Goal: Task Accomplishment & Management: Manage account settings

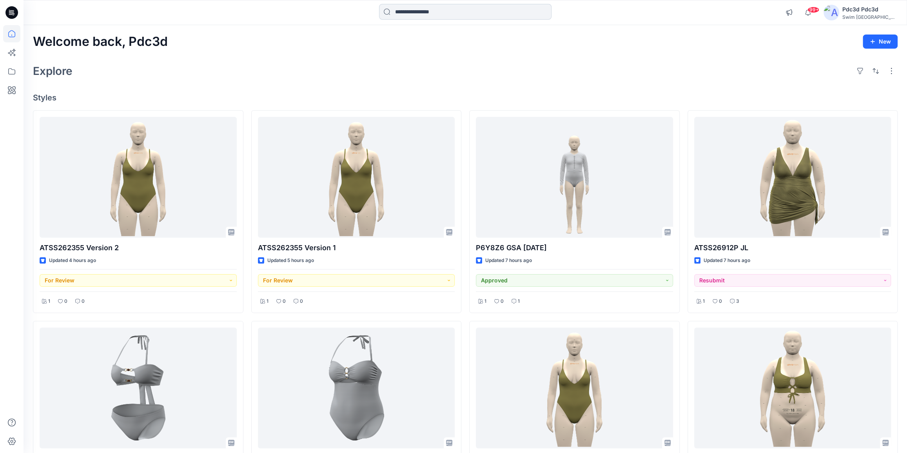
click at [413, 14] on input at bounding box center [465, 12] width 173 height 16
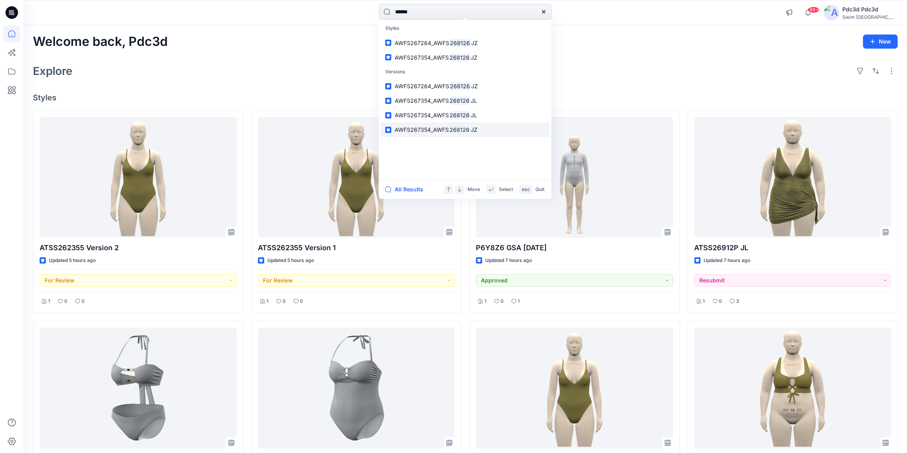
type input "******"
click at [454, 128] on mark "268126" at bounding box center [460, 129] width 22 height 9
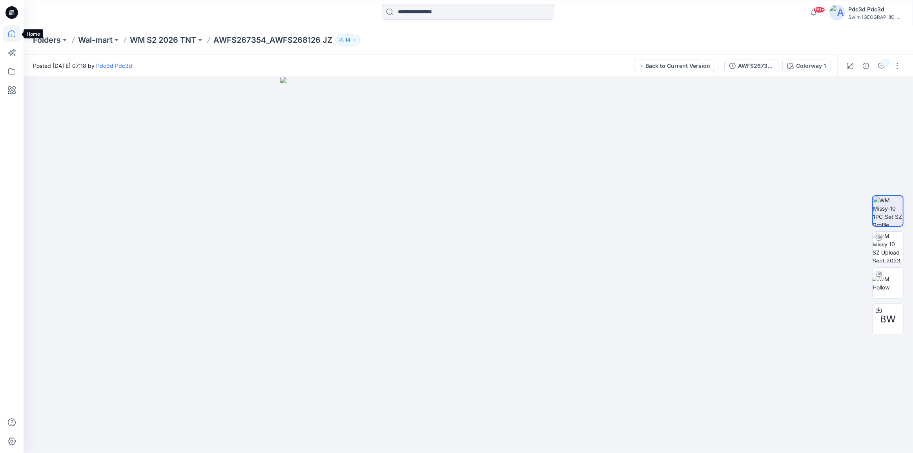
click at [9, 33] on icon at bounding box center [11, 33] width 17 height 17
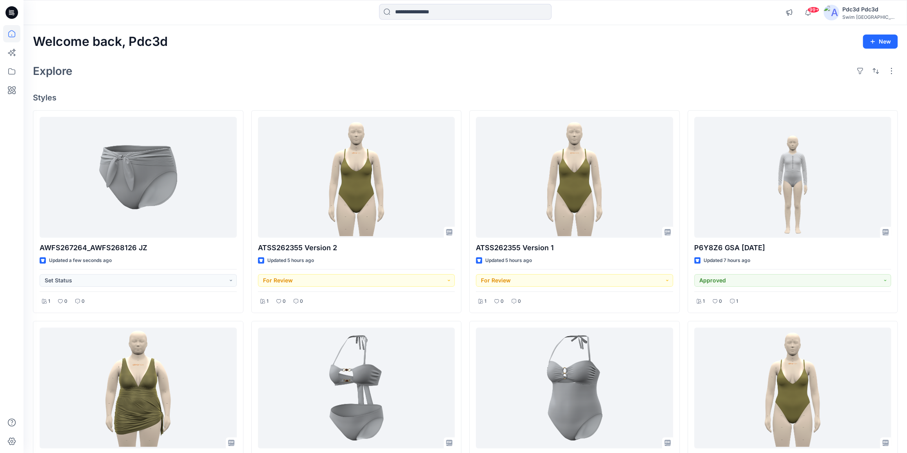
click at [283, 76] on div "Explore" at bounding box center [465, 71] width 865 height 19
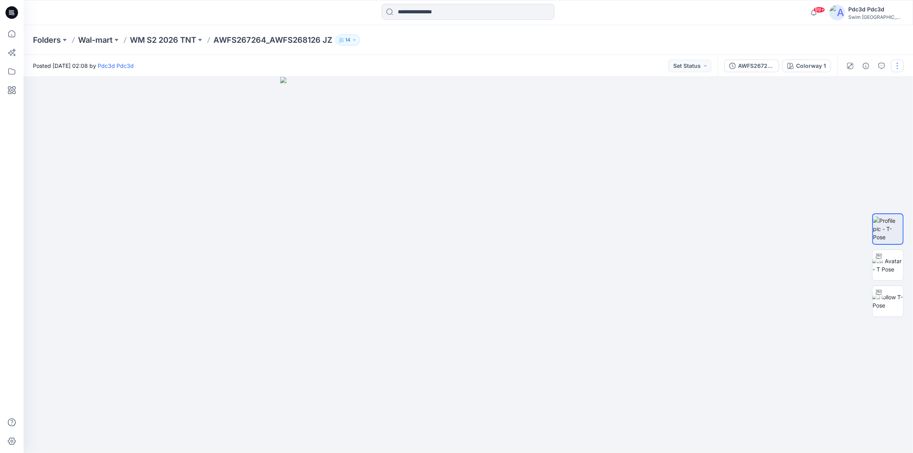
click at [896, 63] on button "button" at bounding box center [897, 66] width 13 height 13
click at [838, 110] on button "Edit" at bounding box center [864, 106] width 72 height 15
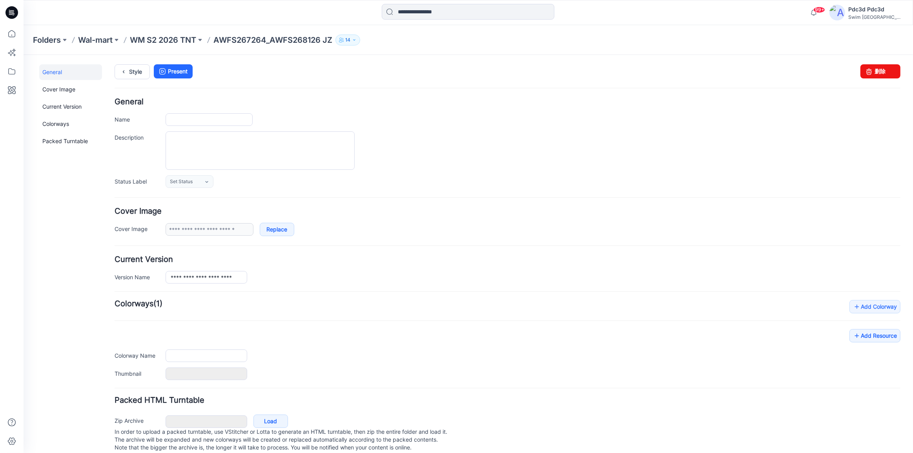
type input "**********"
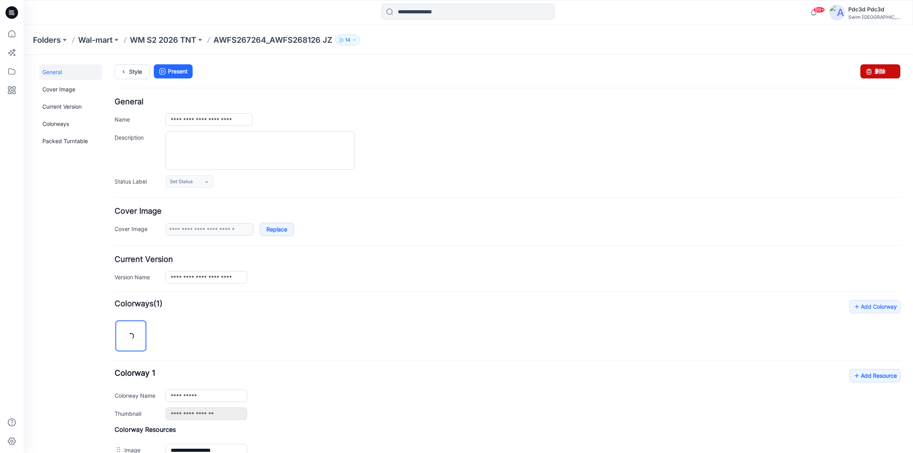
drag, startPoint x: 875, startPoint y: 69, endPoint x: 509, endPoint y: 87, distance: 365.9
click at [875, 69] on link "删除" at bounding box center [880, 71] width 40 height 14
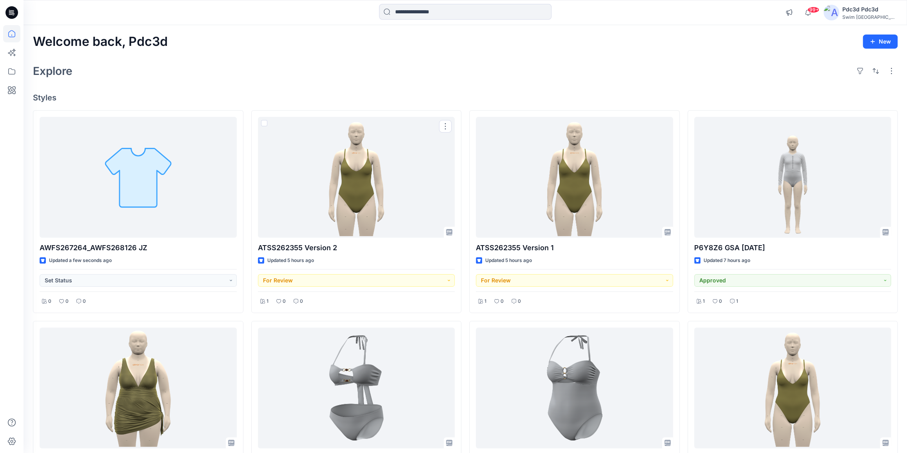
click at [288, 89] on div "Welcome back, Pdc3d New Explore Styles AWFS267264_AWFS268126 JZ Updated a few s…" at bounding box center [466, 398] width 884 height 747
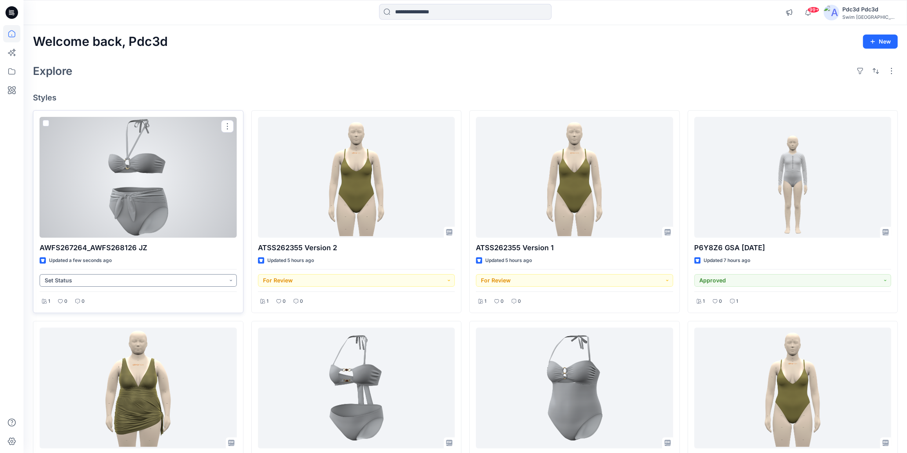
click at [231, 280] on button "Set Status" at bounding box center [138, 280] width 197 height 13
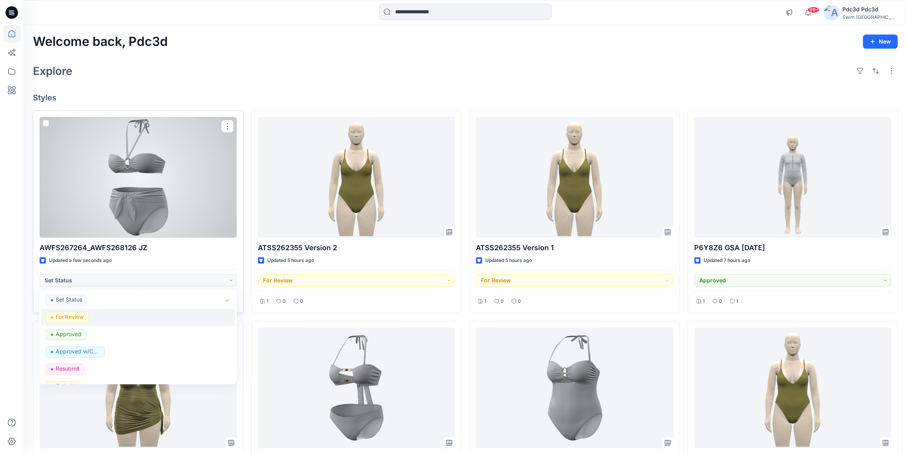
click at [80, 318] on p "For Review" at bounding box center [70, 317] width 28 height 10
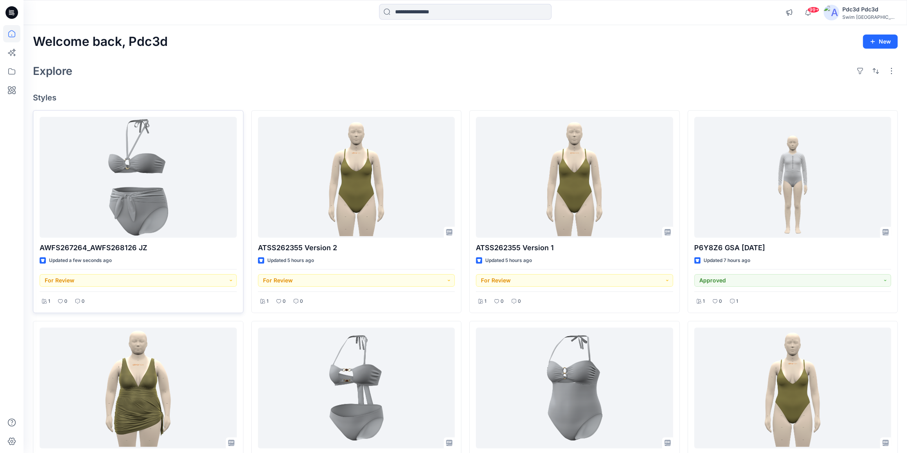
click at [224, 76] on div "Explore" at bounding box center [465, 71] width 865 height 19
click at [425, 70] on div "Explore" at bounding box center [465, 71] width 865 height 19
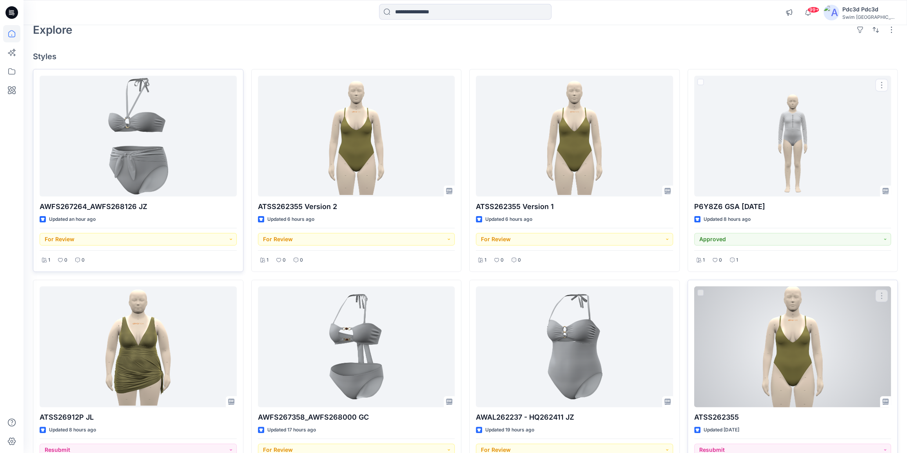
scroll to position [142, 0]
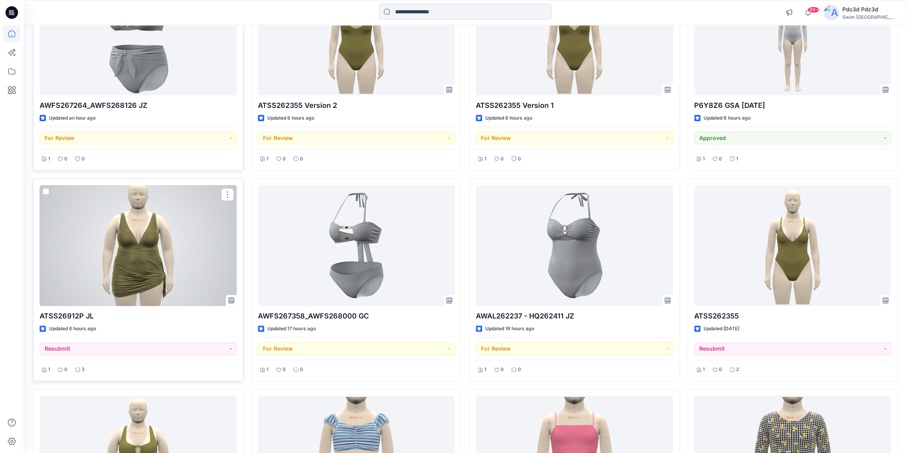
click at [146, 234] on div at bounding box center [138, 245] width 197 height 121
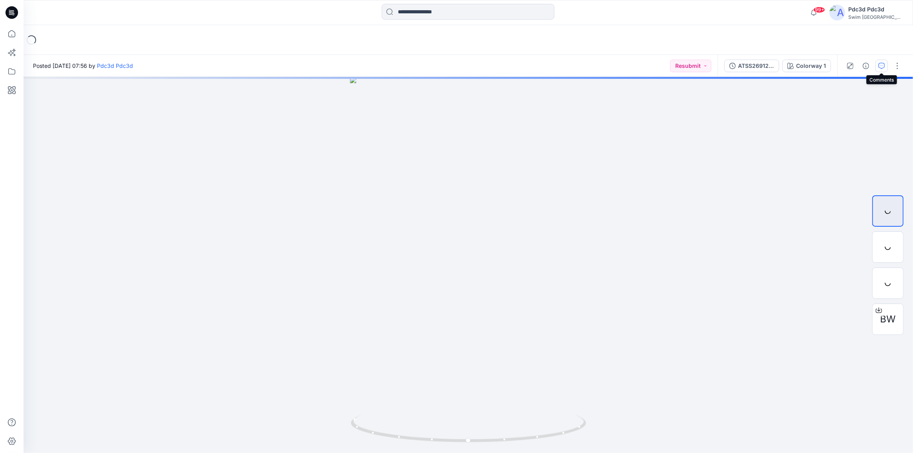
click at [884, 64] on icon "button" at bounding box center [881, 66] width 6 height 6
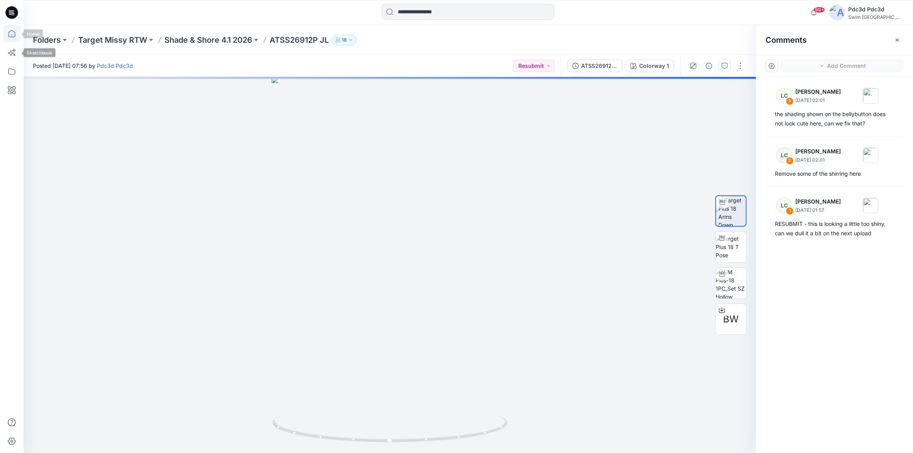
click at [11, 37] on icon at bounding box center [11, 33] width 17 height 17
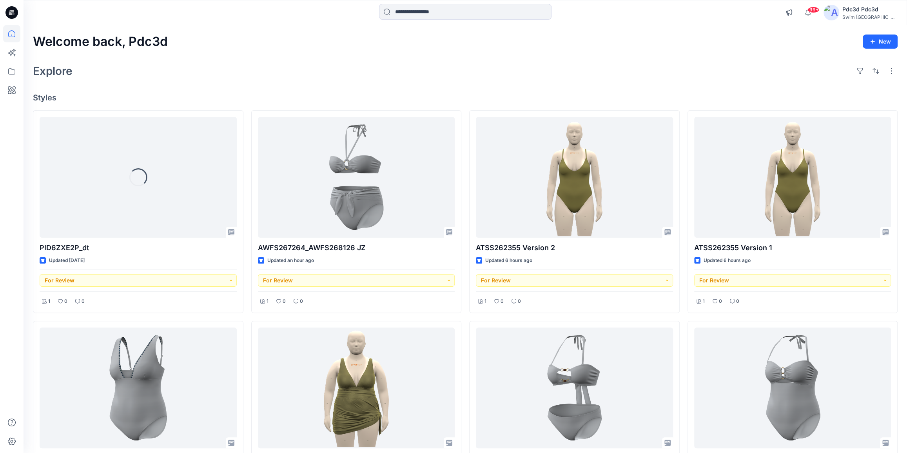
click at [282, 76] on div "Explore" at bounding box center [465, 71] width 865 height 19
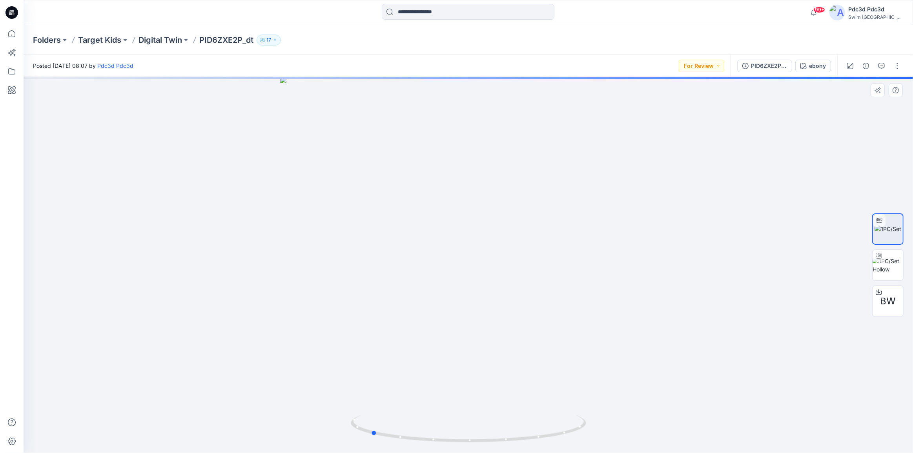
drag, startPoint x: 562, startPoint y: 439, endPoint x: 464, endPoint y: 411, distance: 101.4
click at [464, 411] on div at bounding box center [468, 265] width 889 height 376
click at [169, 42] on p "Digital Twin" at bounding box center [160, 40] width 44 height 11
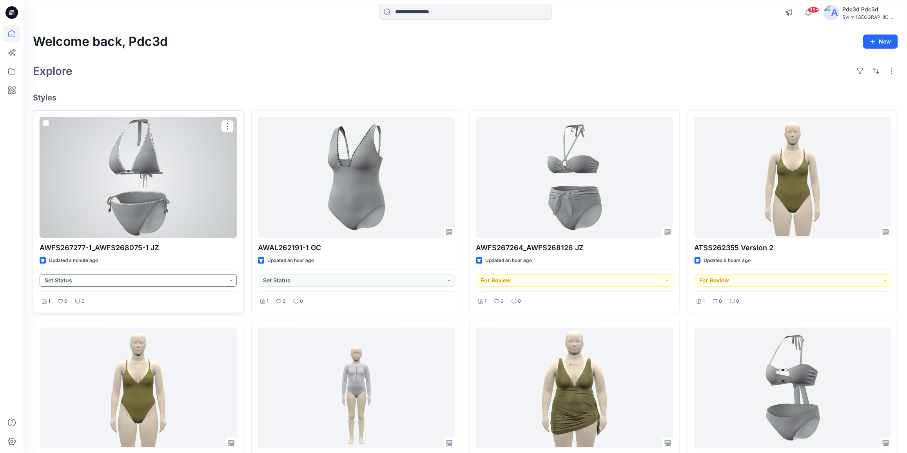
click at [231, 279] on button "Set Status" at bounding box center [138, 280] width 197 height 13
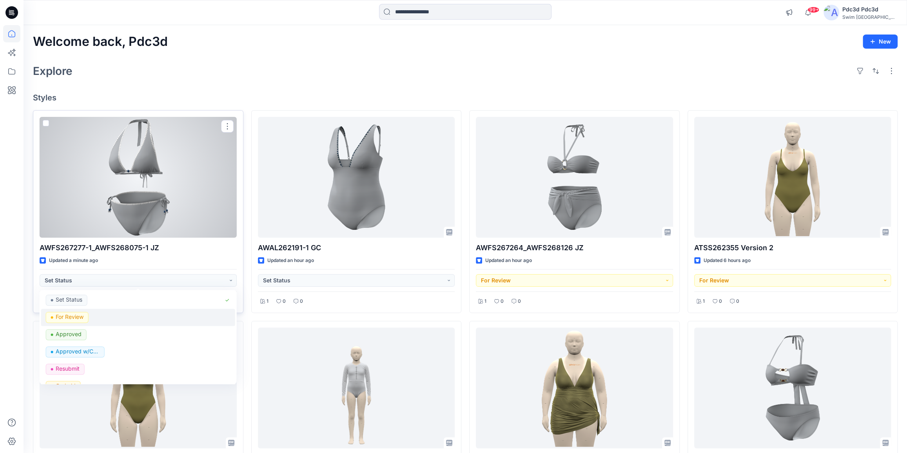
click at [69, 318] on p "For Review" at bounding box center [70, 317] width 28 height 10
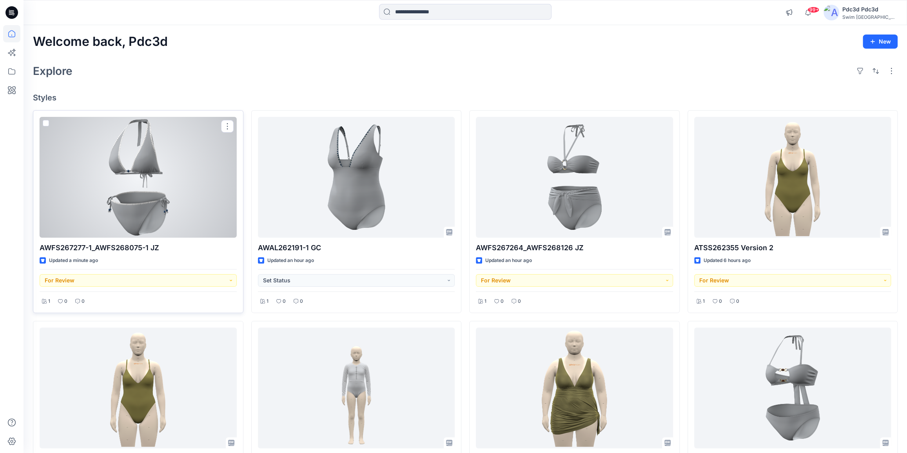
click at [197, 89] on div "Welcome back, Pdc3d New Explore Styles AWFS267277-1_AWFS268075-1 JZ Updated a m…" at bounding box center [466, 398] width 884 height 747
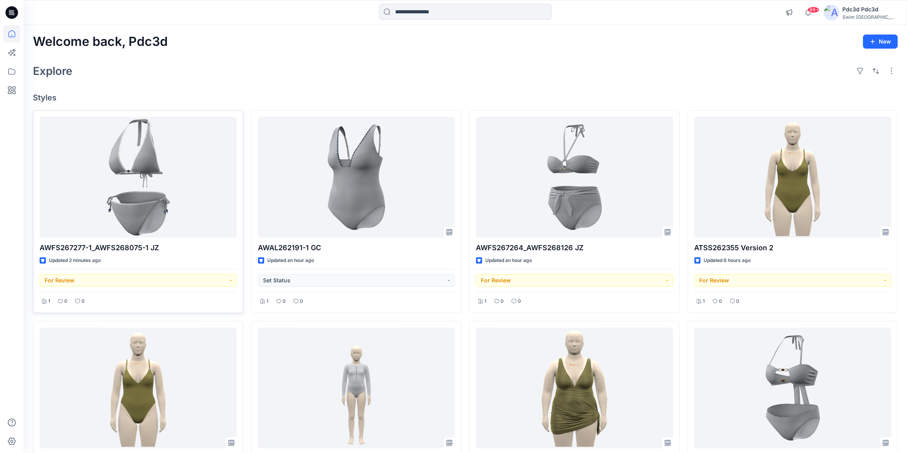
click at [191, 51] on div "Welcome back, Pdc3d New Explore Styles AWFS267277-1_AWFS268075-1 JZ Updated 2 m…" at bounding box center [466, 398] width 884 height 747
click at [8, 71] on icon at bounding box center [11, 71] width 7 height 6
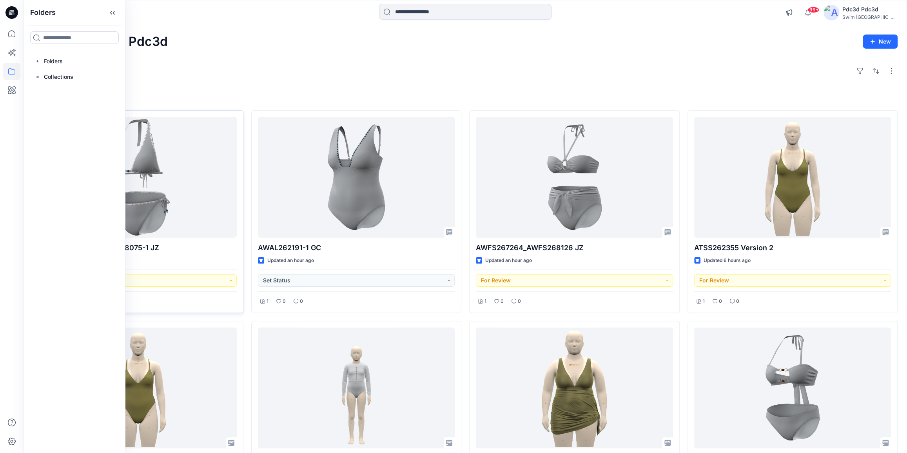
click at [239, 60] on div "Welcome back, Pdc3d New Explore Styles AWFS267277-1_AWFS268075-1 JZ Updated 2 m…" at bounding box center [466, 398] width 884 height 747
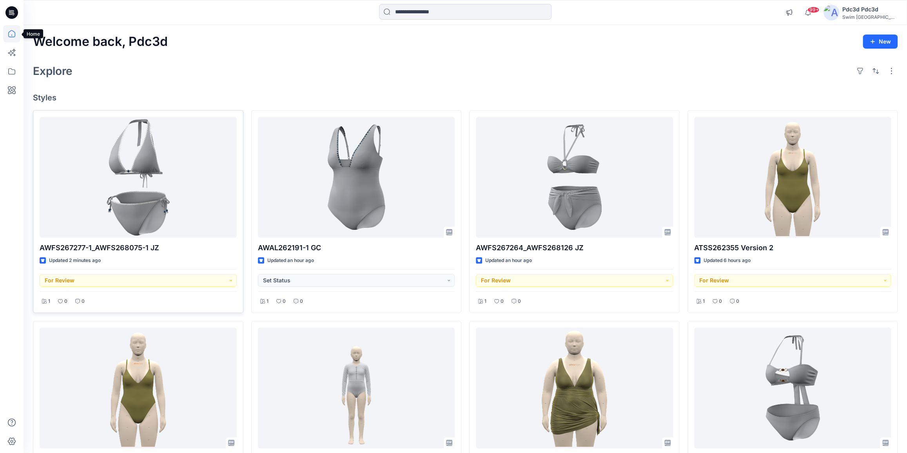
click at [10, 32] on icon at bounding box center [11, 33] width 17 height 17
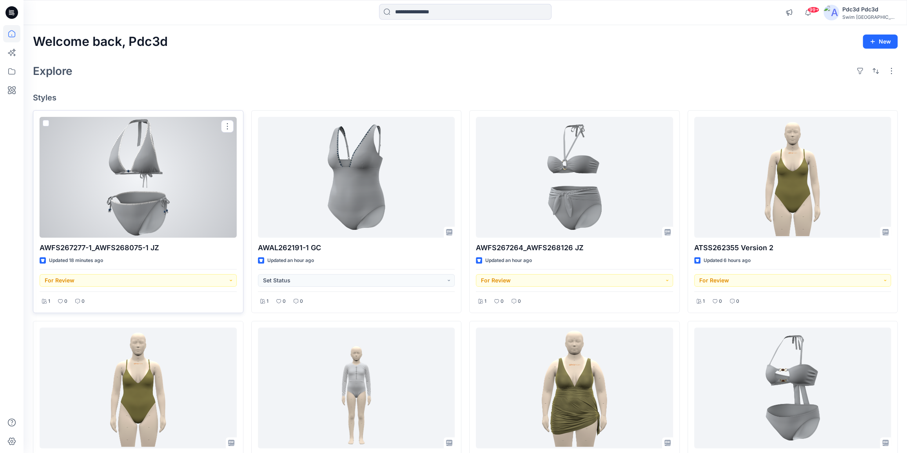
click at [157, 182] on div at bounding box center [138, 177] width 197 height 121
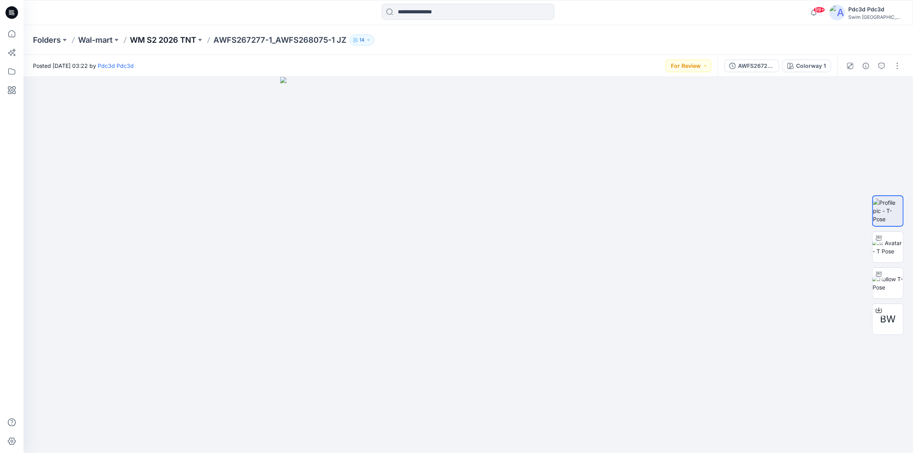
click at [185, 40] on p "WM S2 2026 TNT" at bounding box center [163, 40] width 66 height 11
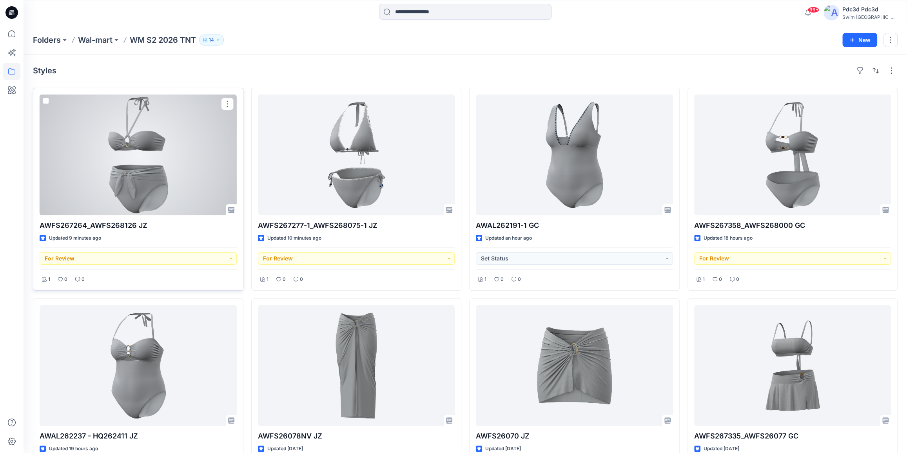
click at [138, 167] on div at bounding box center [138, 155] width 197 height 121
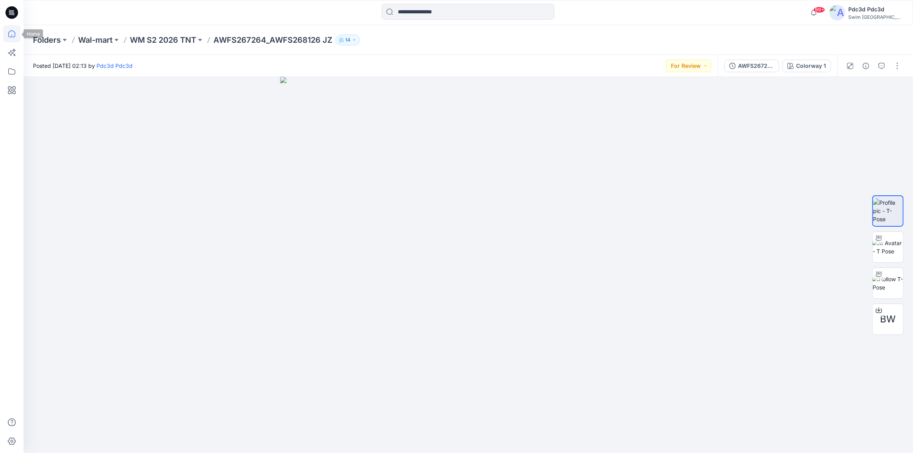
click at [15, 35] on icon at bounding box center [11, 33] width 17 height 17
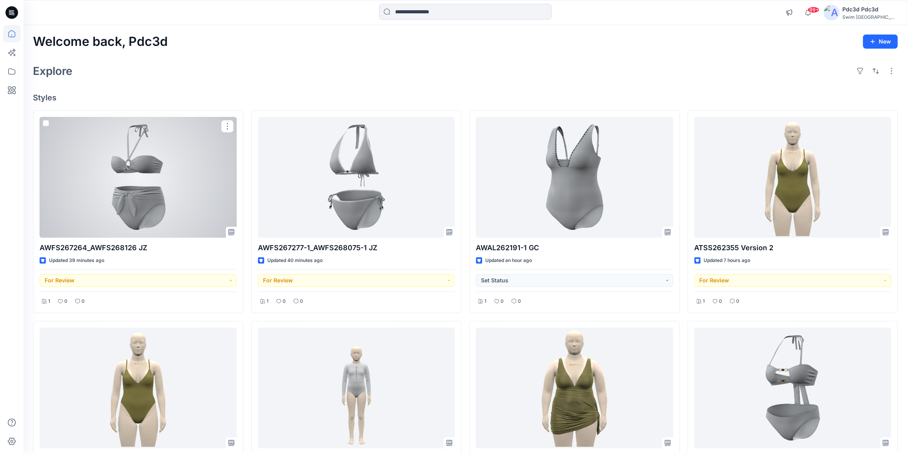
click at [192, 165] on div at bounding box center [138, 177] width 197 height 121
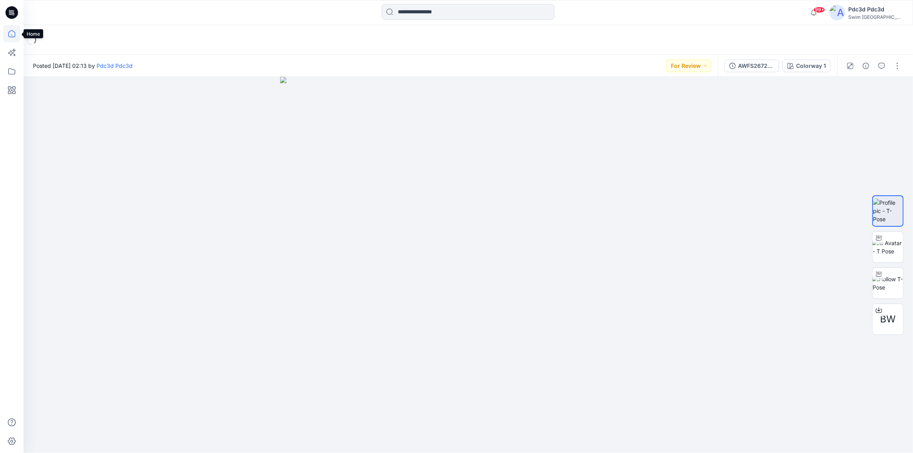
click at [10, 33] on icon at bounding box center [11, 33] width 17 height 17
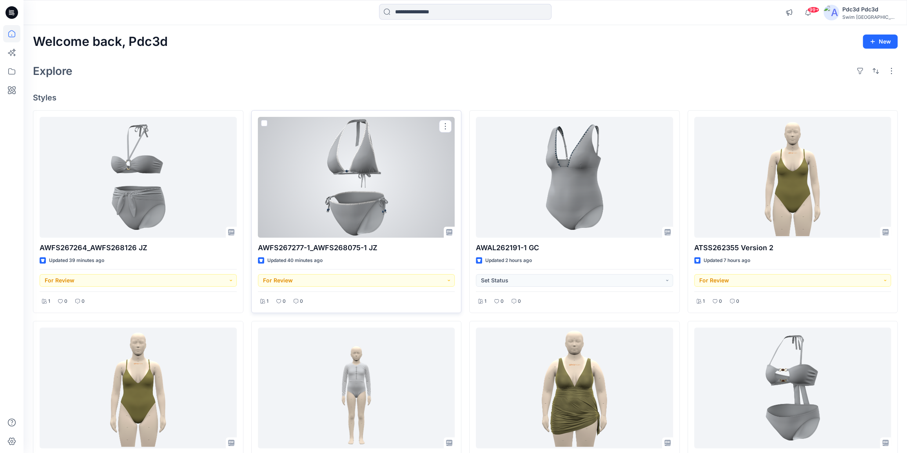
click at [360, 171] on div at bounding box center [356, 177] width 197 height 121
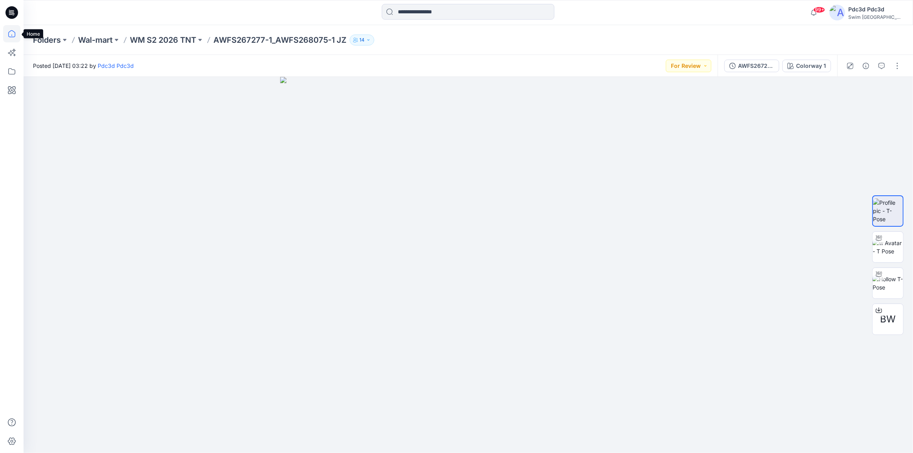
click at [11, 34] on icon at bounding box center [11, 33] width 17 height 17
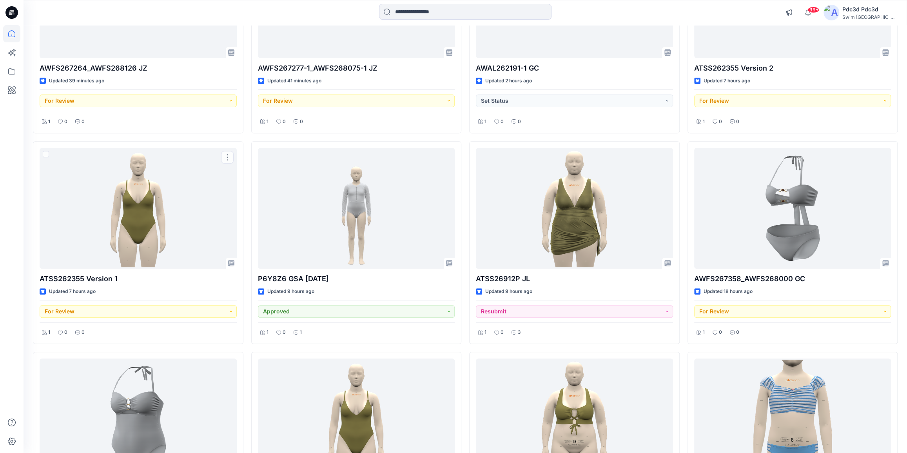
scroll to position [249, 0]
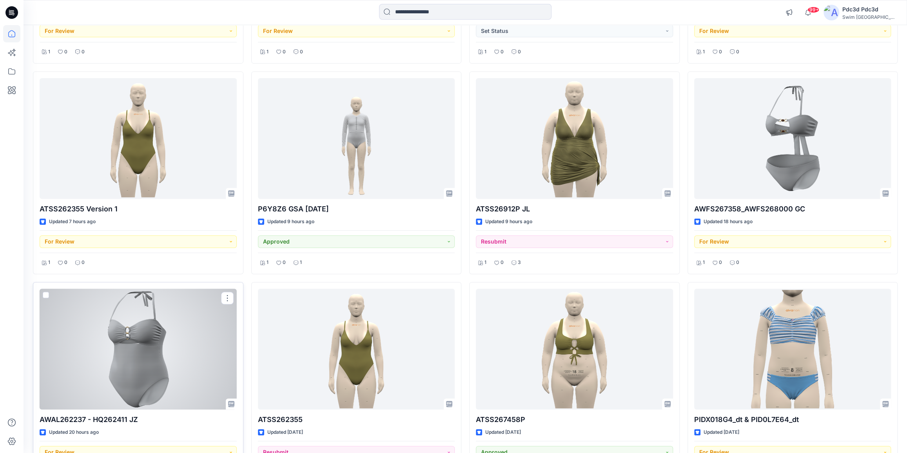
click at [167, 333] on div at bounding box center [138, 349] width 197 height 121
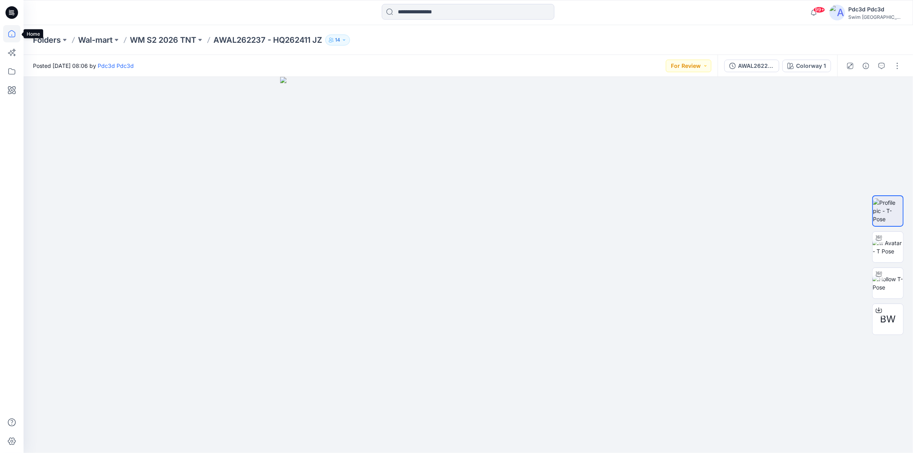
click at [9, 38] on icon at bounding box center [11, 33] width 17 height 17
click at [899, 67] on button "button" at bounding box center [897, 66] width 13 height 13
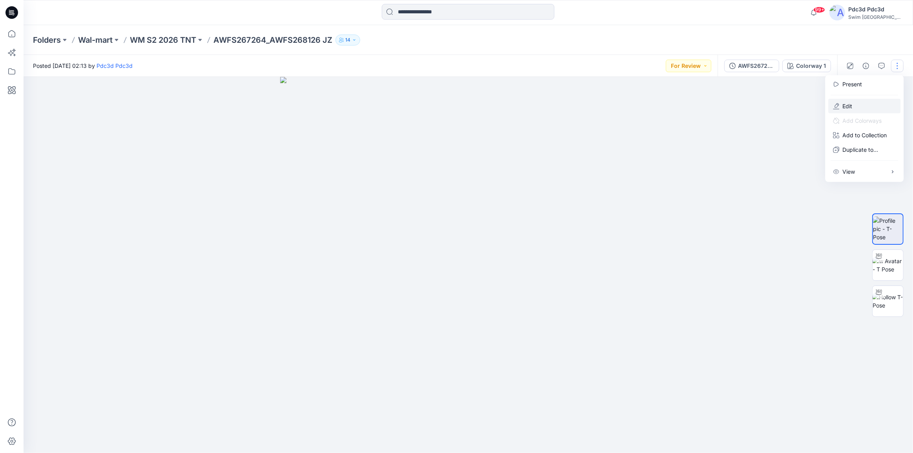
click at [842, 107] on p "Edit" at bounding box center [847, 106] width 10 height 8
click at [896, 60] on button "button" at bounding box center [897, 66] width 13 height 13
click at [846, 108] on p "Edit" at bounding box center [847, 106] width 10 height 8
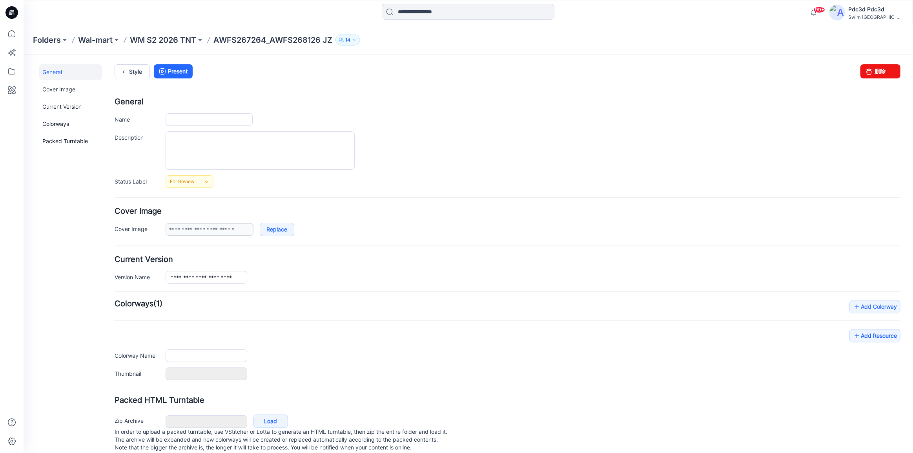
type input "**********"
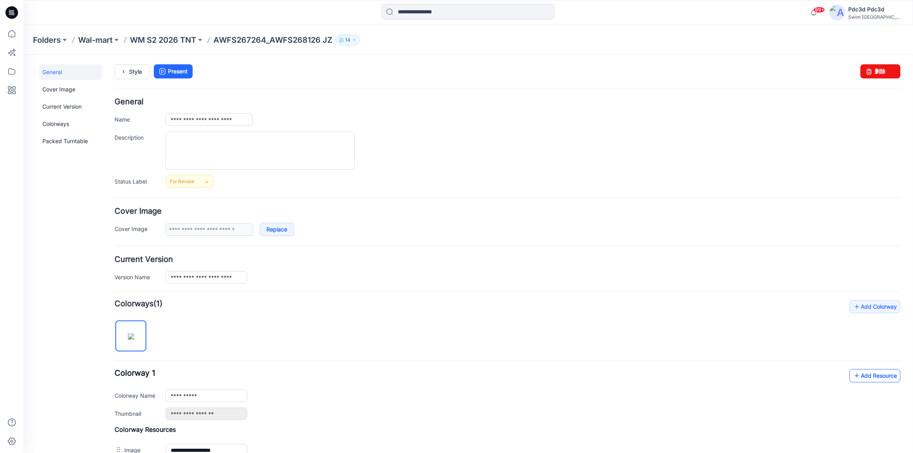
click at [853, 375] on icon at bounding box center [857, 375] width 8 height 13
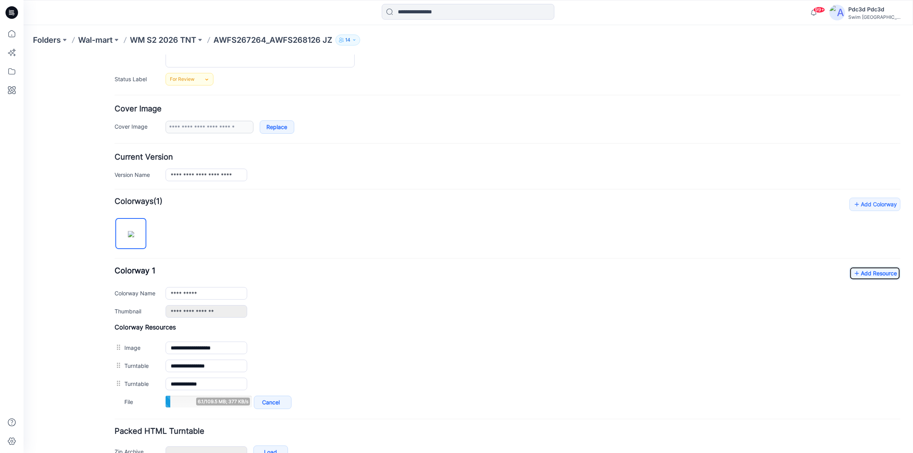
scroll to position [107, 0]
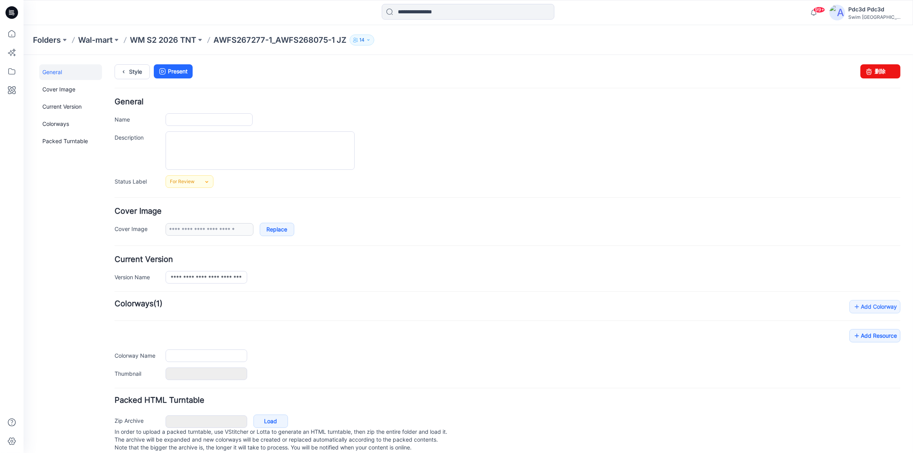
type input "**********"
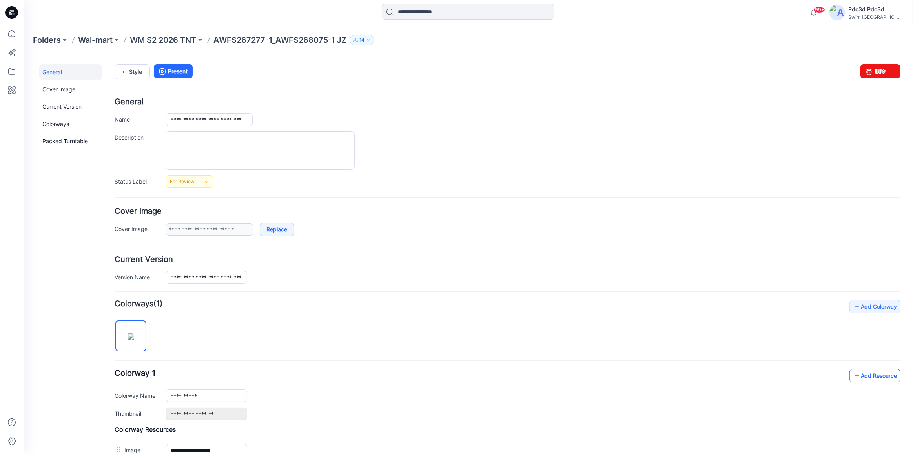
click at [853, 375] on icon at bounding box center [857, 375] width 8 height 13
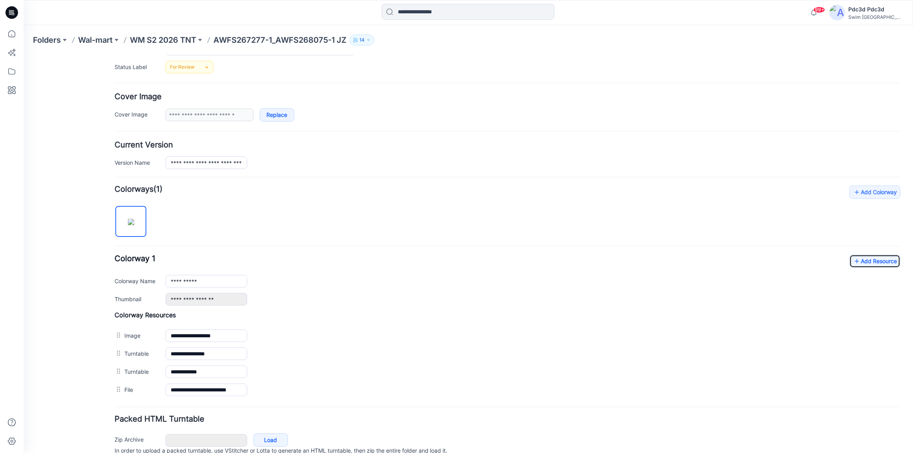
scroll to position [149, 0]
